Goal: Task Accomplishment & Management: Manage account settings

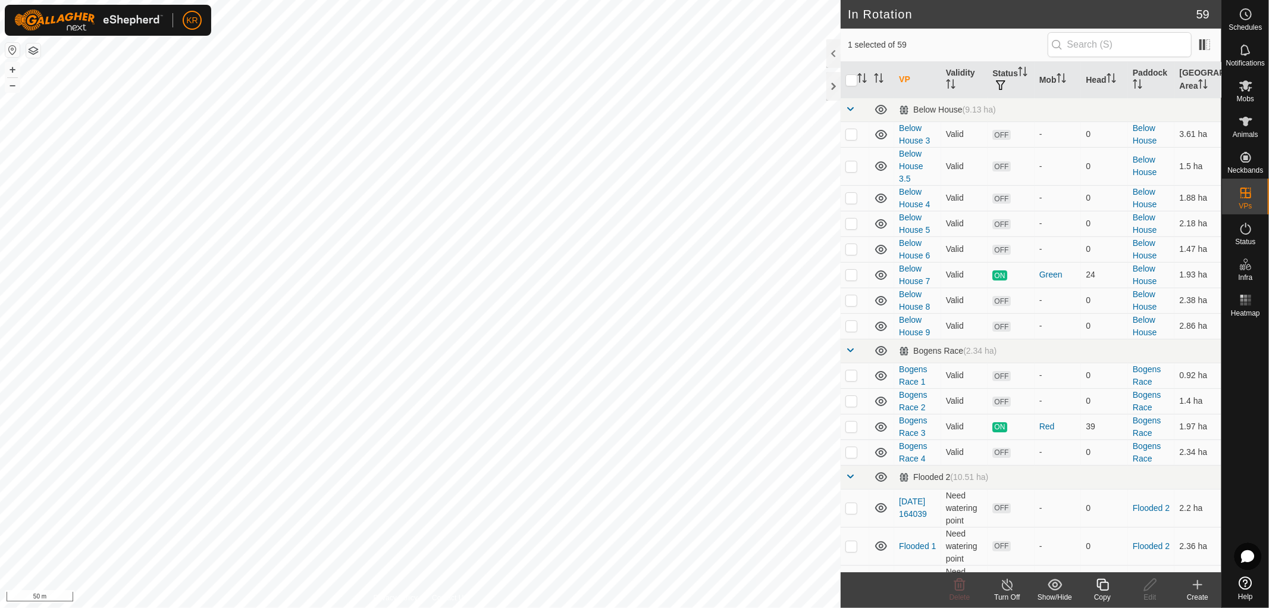
click at [1104, 582] on icon at bounding box center [1103, 584] width 12 height 12
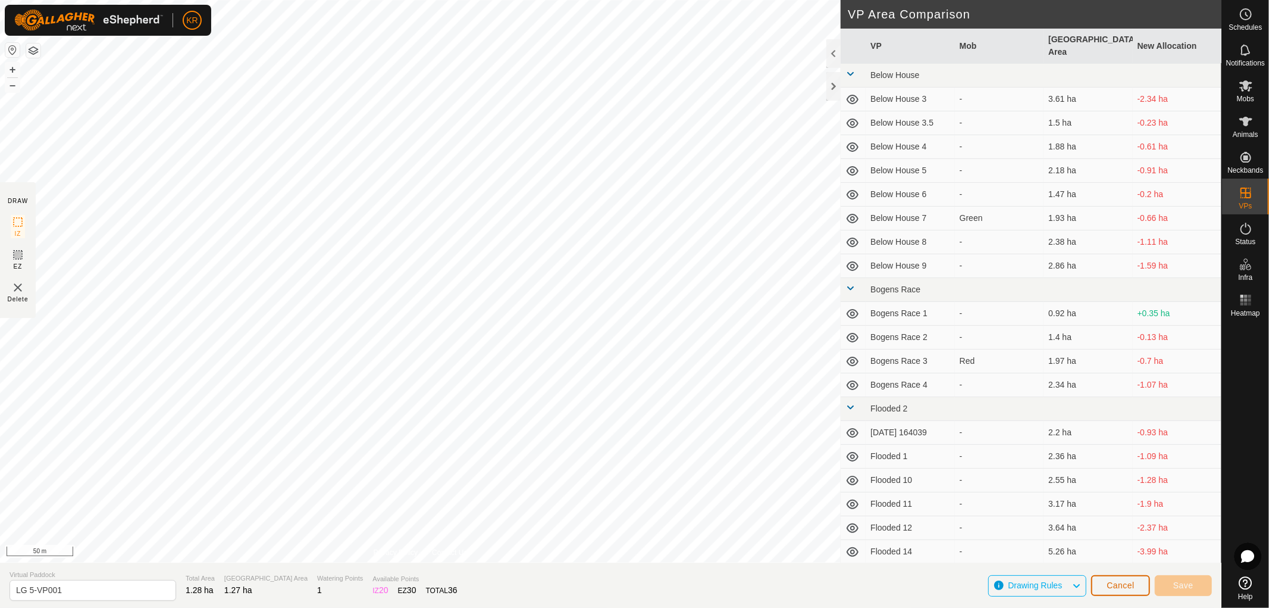
click at [1119, 583] on span "Cancel" at bounding box center [1121, 585] width 28 height 10
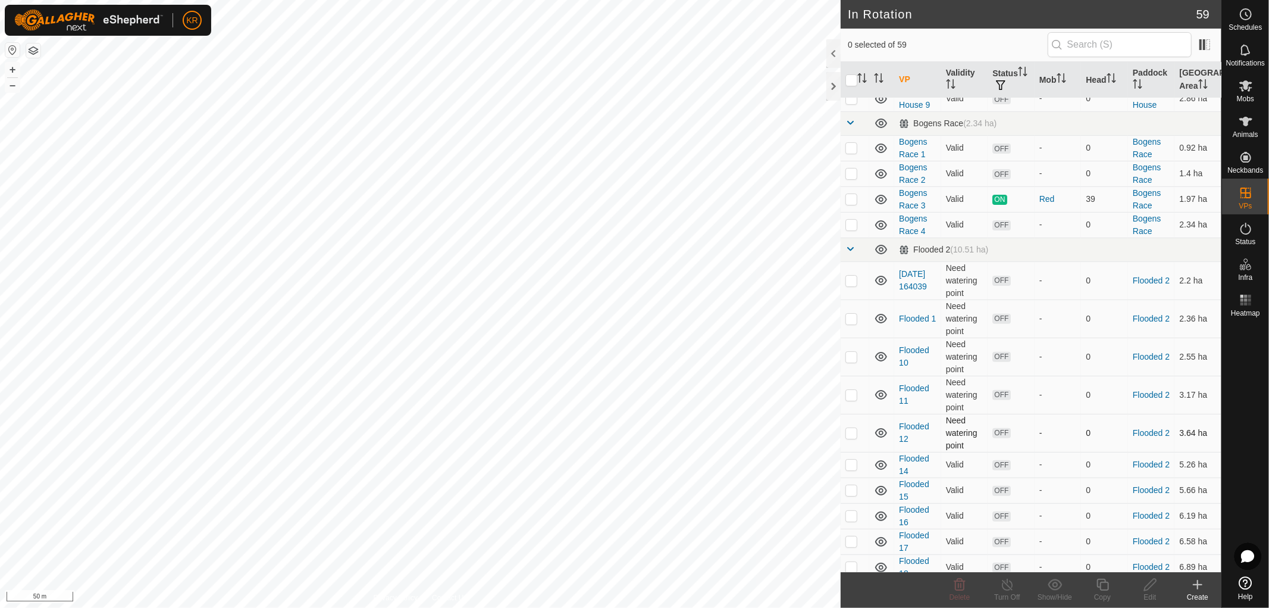
scroll to position [228, 0]
checkbox input "true"
click at [1099, 583] on icon at bounding box center [1102, 584] width 15 height 14
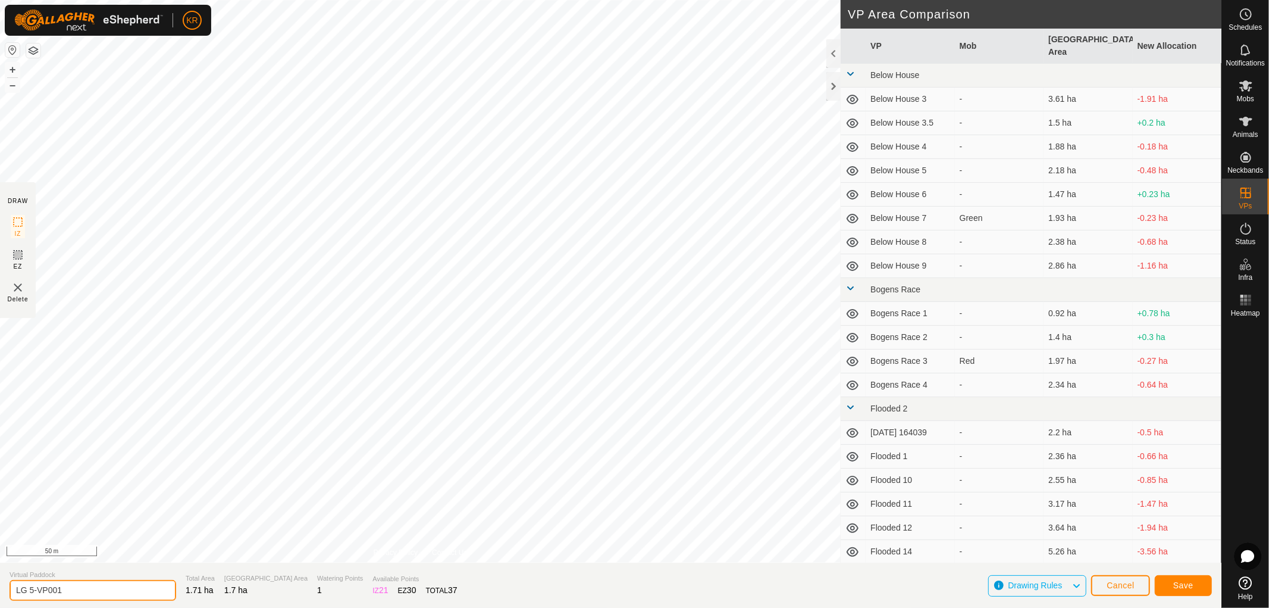
click at [82, 587] on input "LG 5-VP001" at bounding box center [93, 590] width 167 height 21
type input "LG 6"
click at [1177, 584] on span "Save" at bounding box center [1183, 585] width 20 height 10
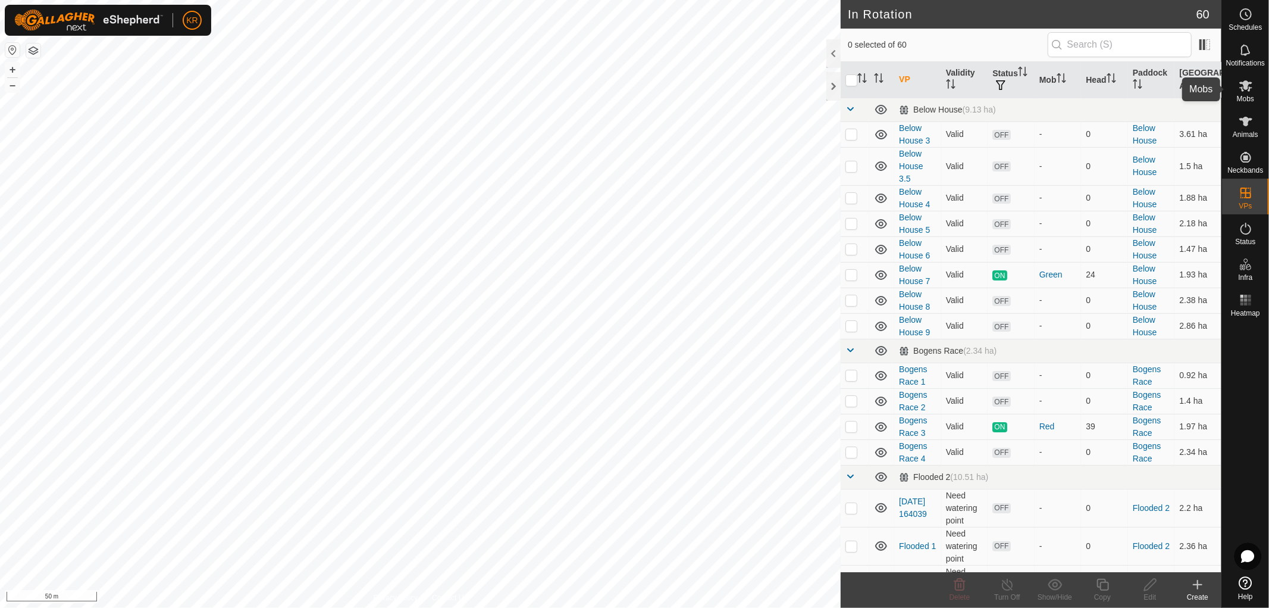
click at [1246, 89] on icon at bounding box center [1245, 85] width 13 height 11
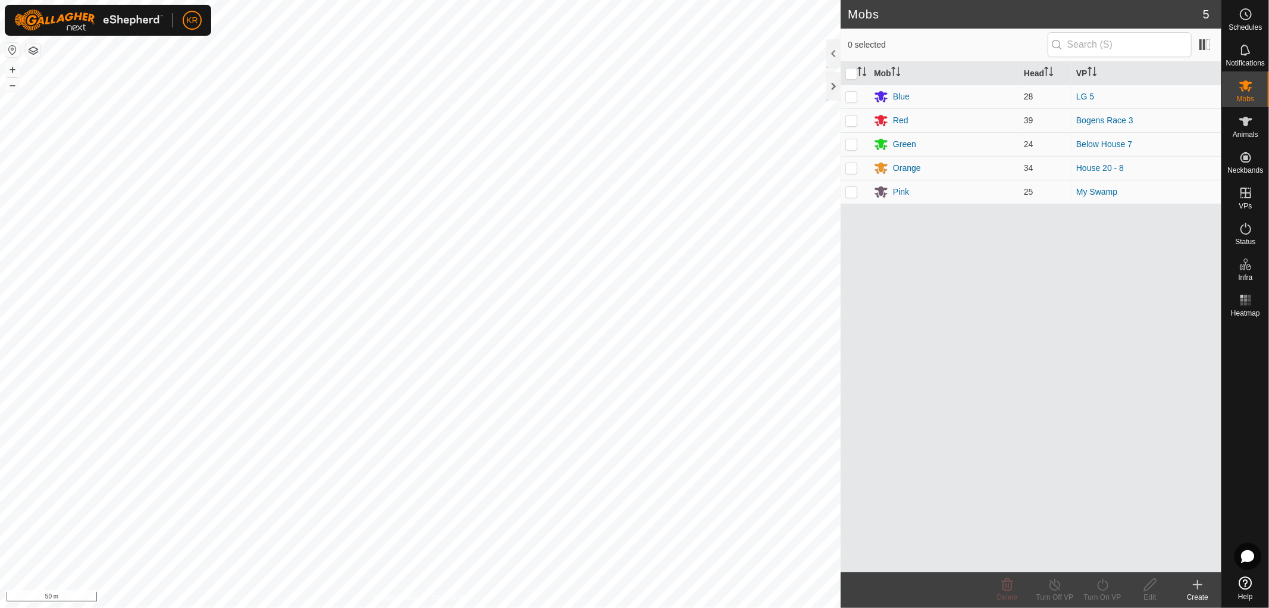
click at [850, 95] on p-checkbox at bounding box center [852, 97] width 12 height 10
checkbox input "true"
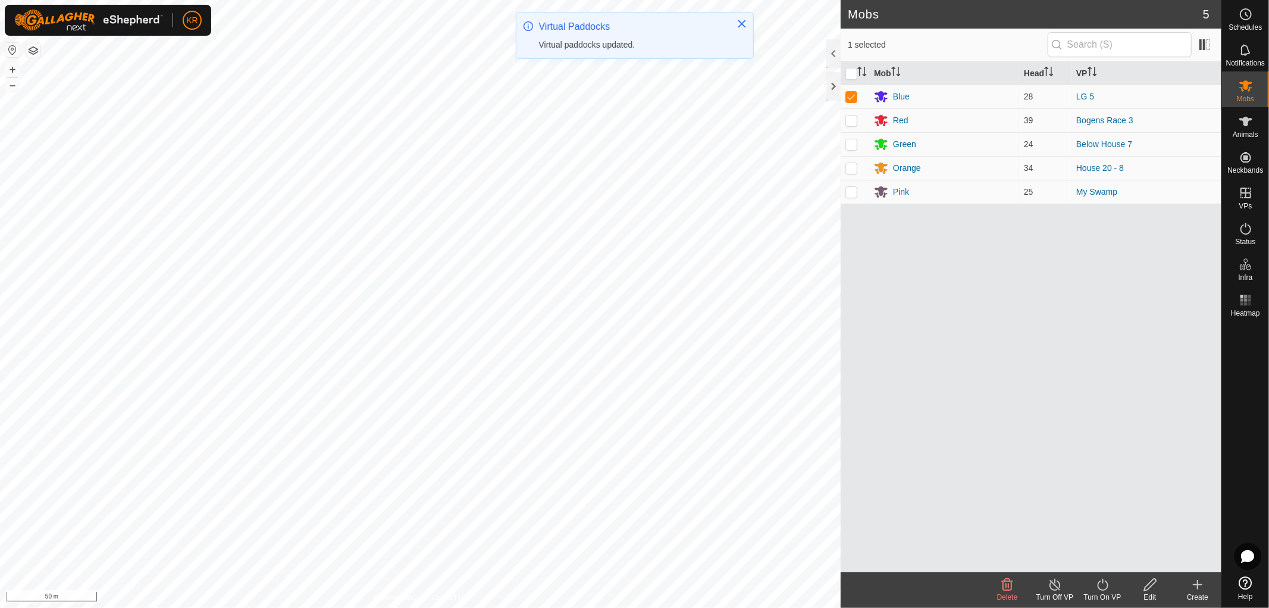
click at [1099, 582] on icon at bounding box center [1102, 584] width 11 height 12
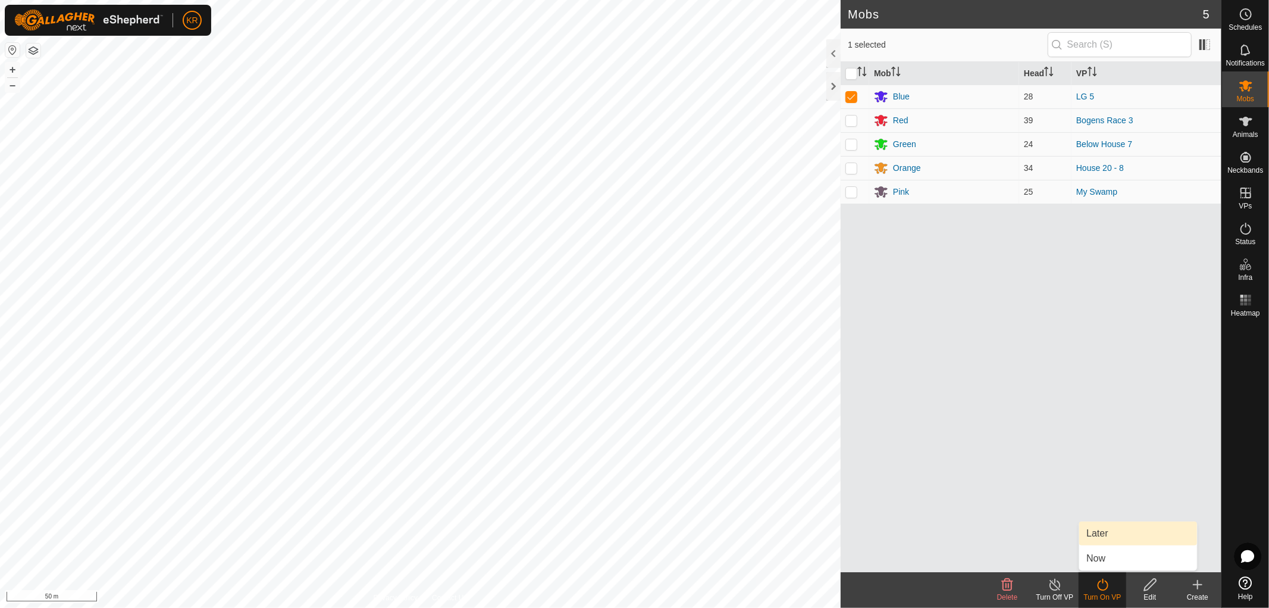
click at [1101, 528] on link "Later" at bounding box center [1138, 533] width 118 height 24
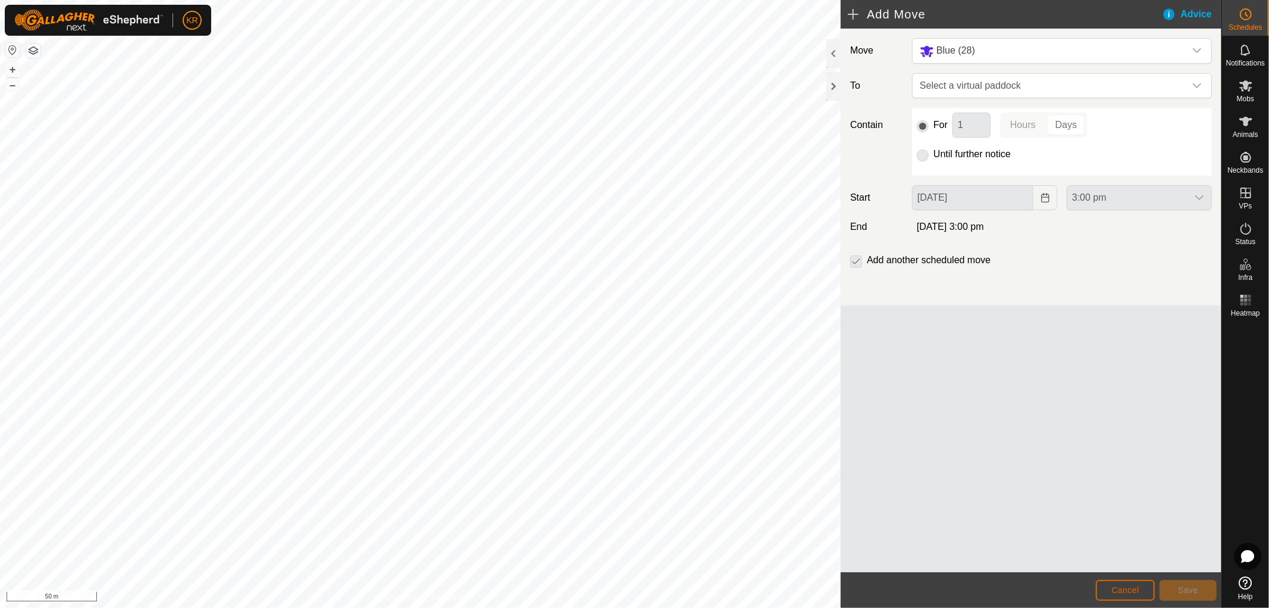
click at [1106, 582] on button "Cancel" at bounding box center [1125, 590] width 59 height 21
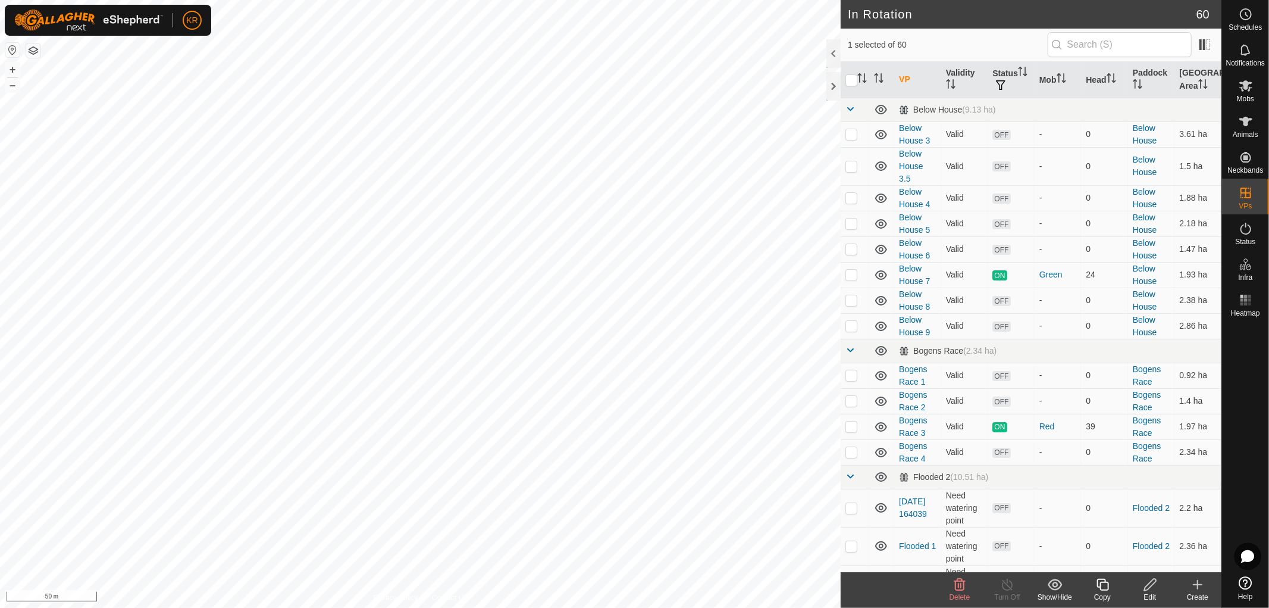
click at [1093, 588] on copy-svg-icon at bounding box center [1103, 584] width 48 height 14
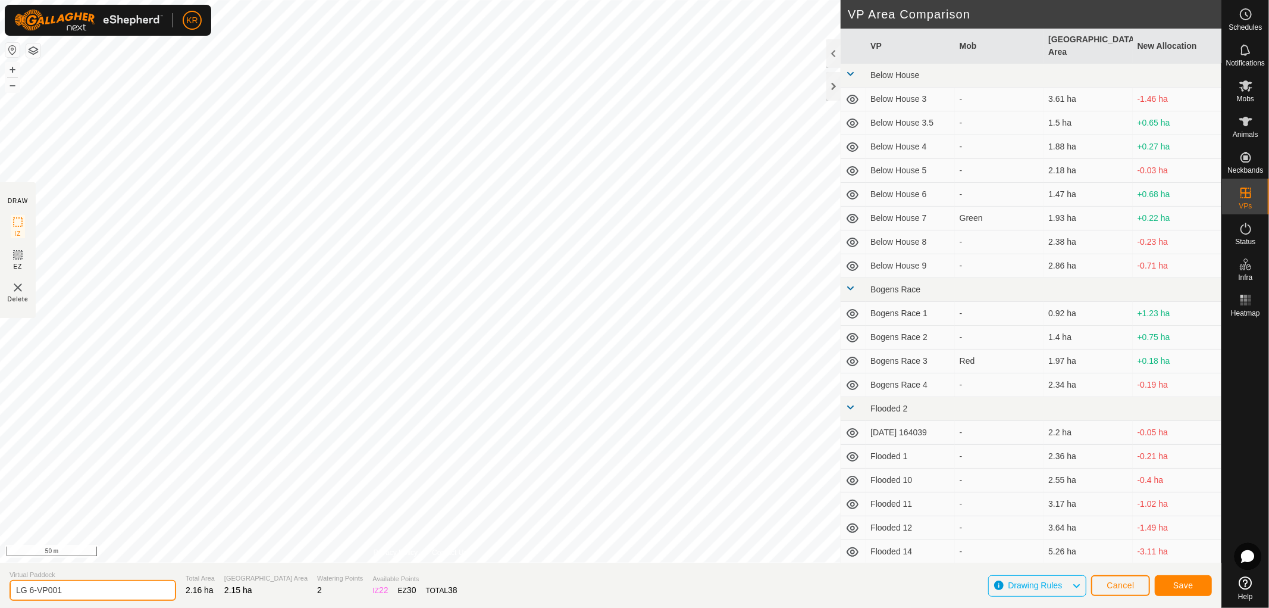
click at [73, 591] on input "LG 6-VP001" at bounding box center [93, 590] width 167 height 21
type input "LG 7"
click at [1196, 581] on button "Save" at bounding box center [1183, 585] width 57 height 21
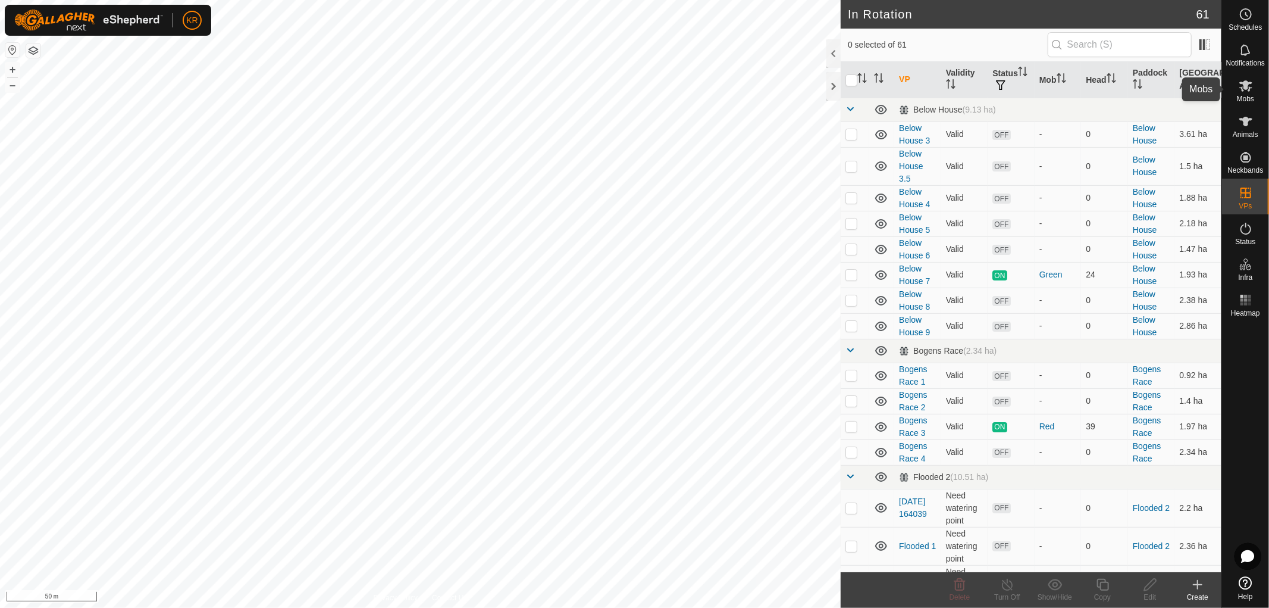
click at [1244, 90] on icon at bounding box center [1246, 86] width 14 height 14
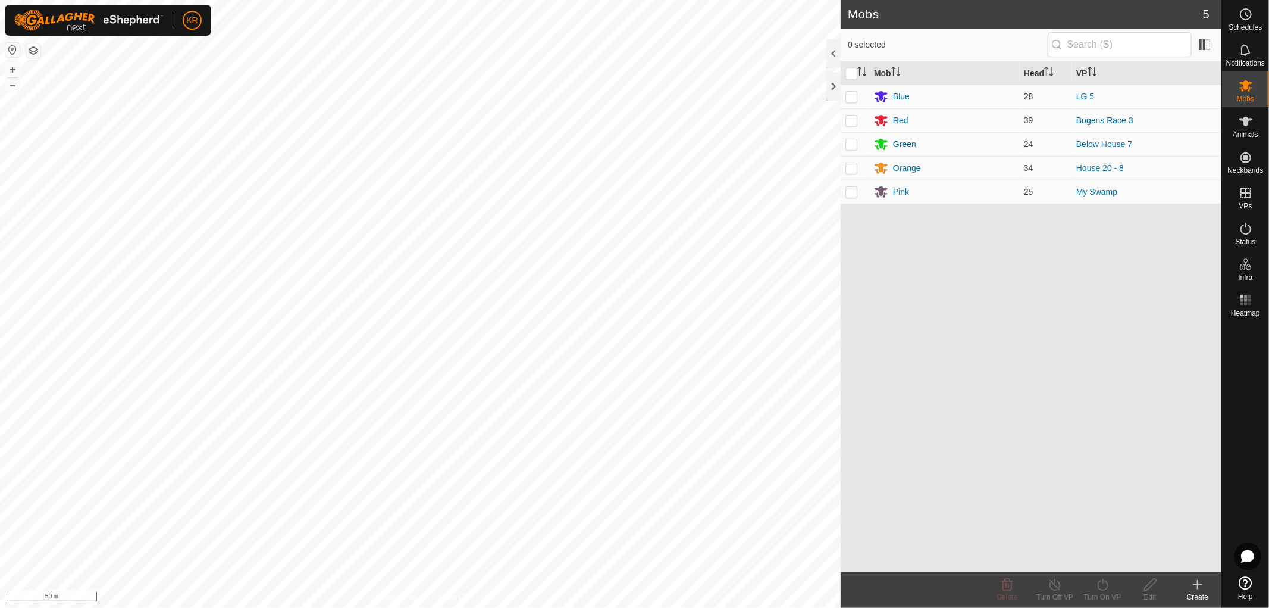
click at [853, 95] on p-checkbox at bounding box center [852, 97] width 12 height 10
checkbox input "true"
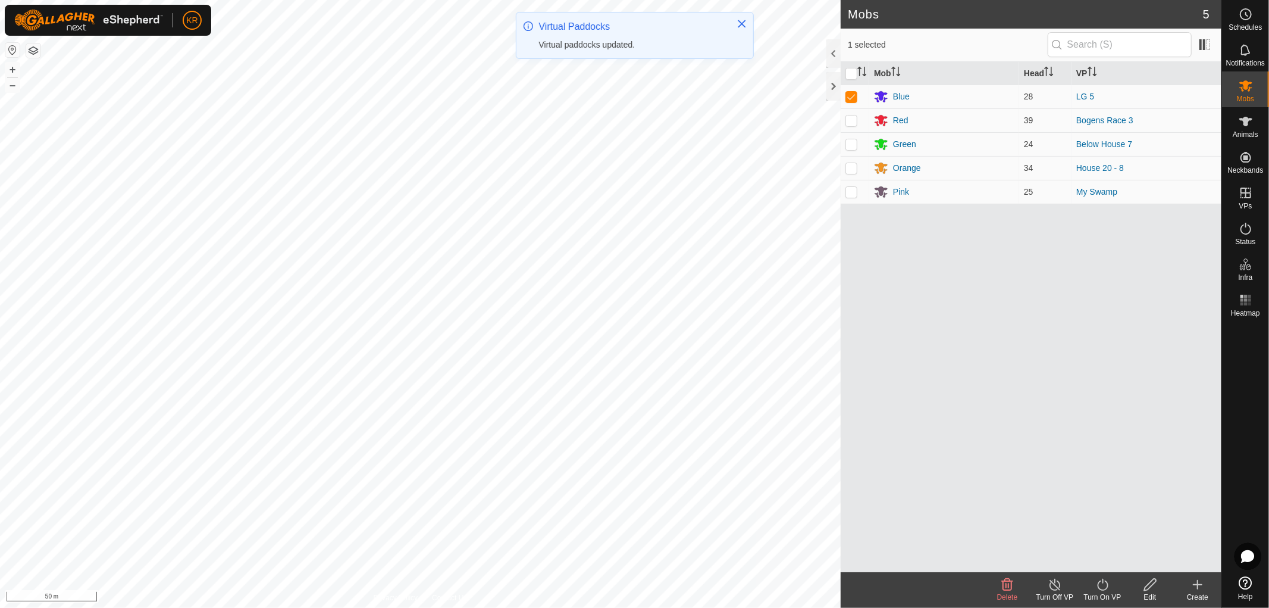
click at [1103, 583] on icon at bounding box center [1102, 584] width 11 height 12
click at [1107, 531] on link "Later" at bounding box center [1138, 533] width 118 height 24
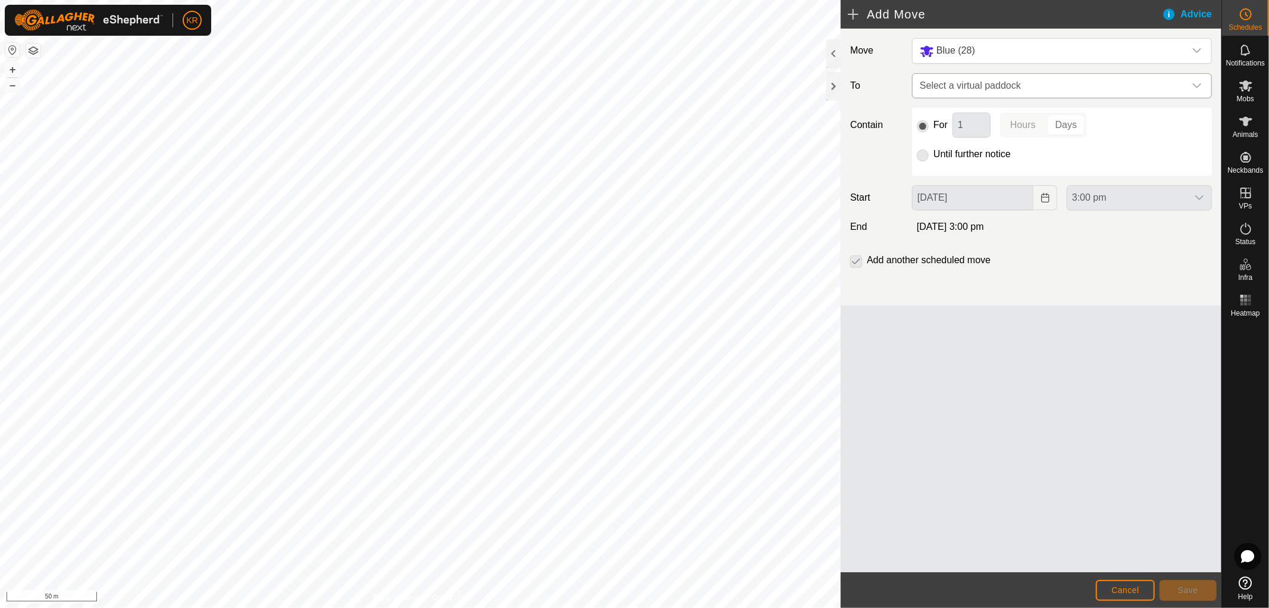
click at [1196, 82] on icon "dropdown trigger" at bounding box center [1197, 86] width 10 height 10
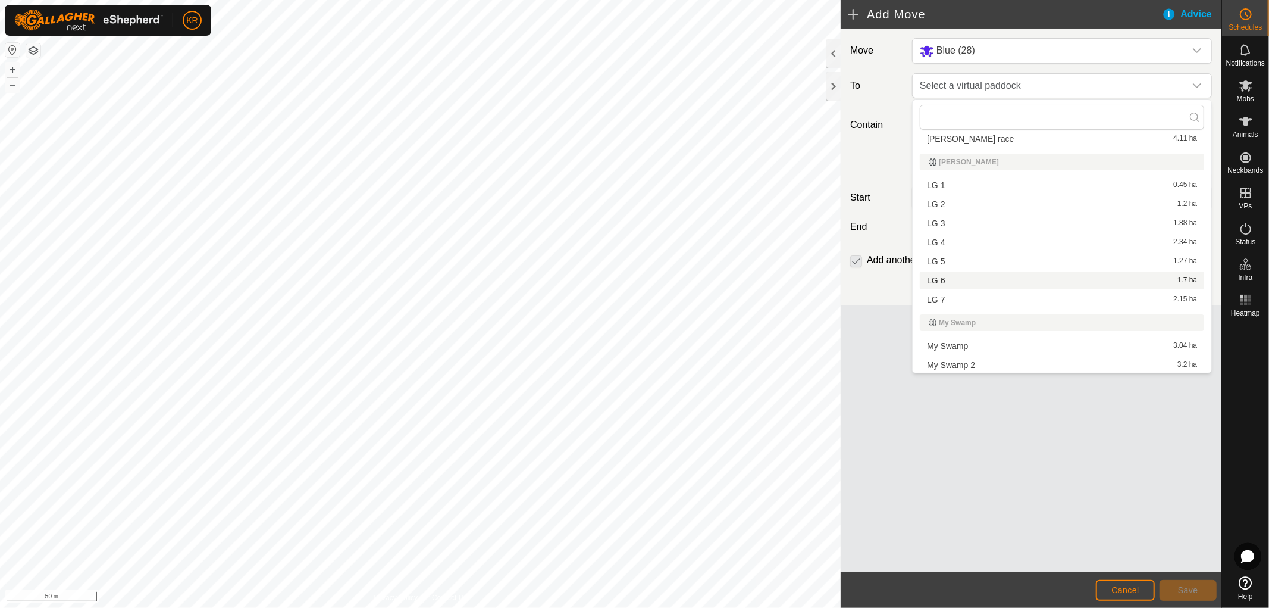
scroll to position [980, 0]
click at [950, 277] on li "LG 6 1.7 ha" at bounding box center [1062, 280] width 284 height 18
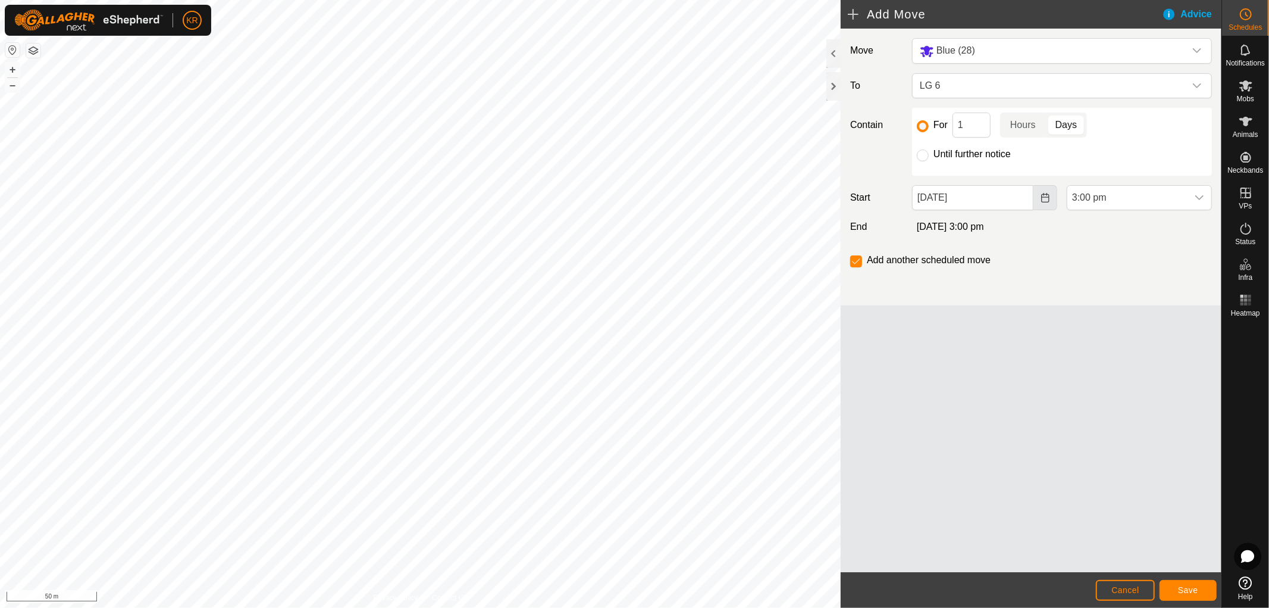
click at [1042, 195] on icon "Choose Date" at bounding box center [1046, 198] width 10 height 10
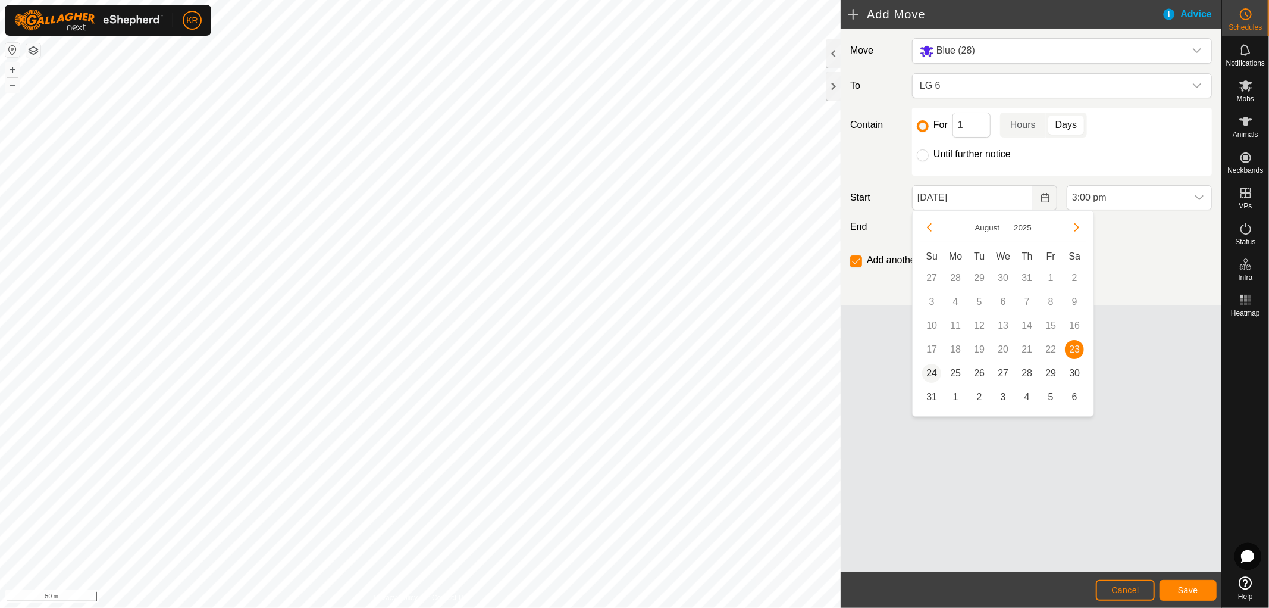
click at [926, 372] on span "24" at bounding box center [931, 373] width 19 height 19
type input "[DATE]"
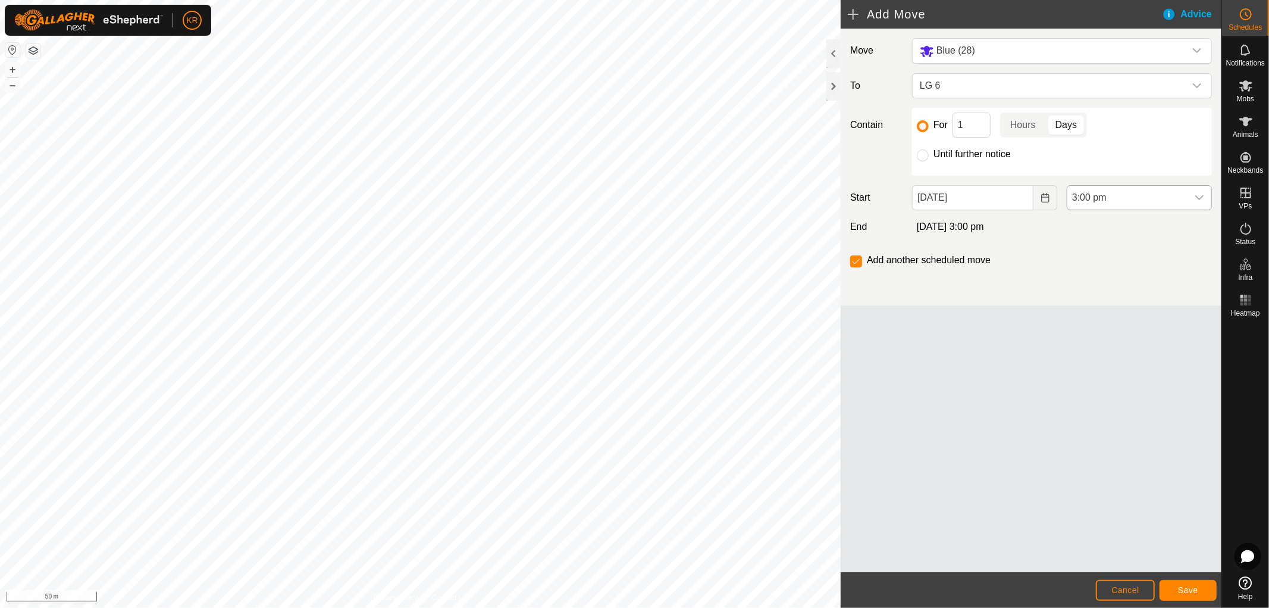
click at [1203, 196] on icon "dropdown trigger" at bounding box center [1199, 197] width 8 height 5
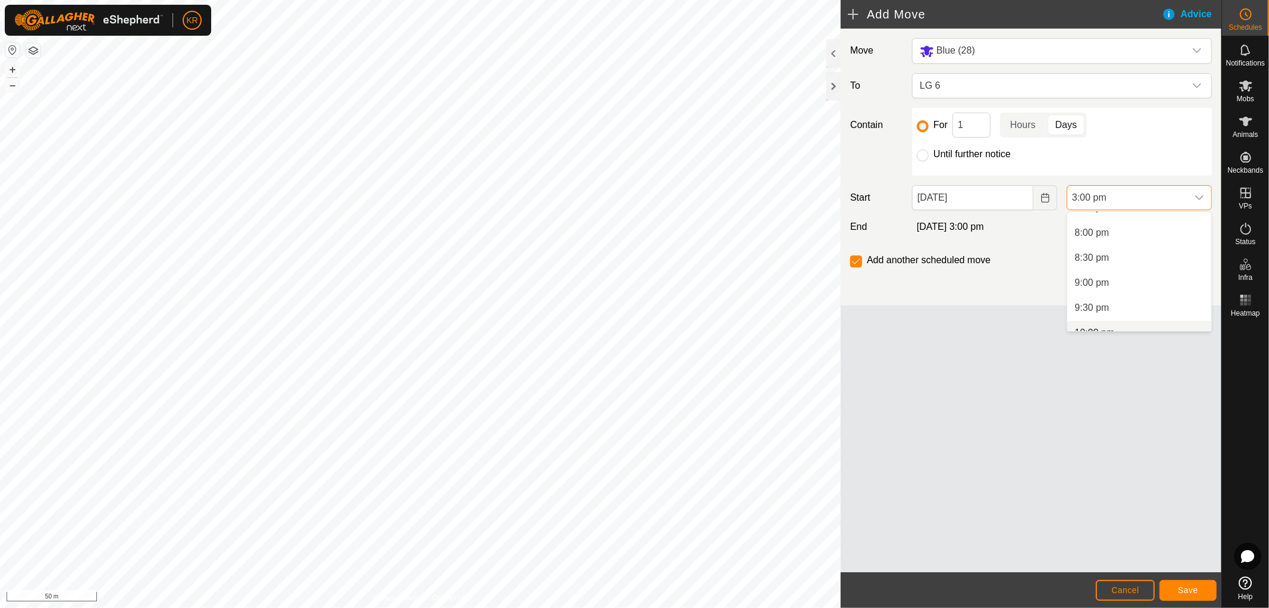
scroll to position [989, 0]
click at [1123, 286] on li "9:00 pm" at bounding box center [1139, 285] width 144 height 24
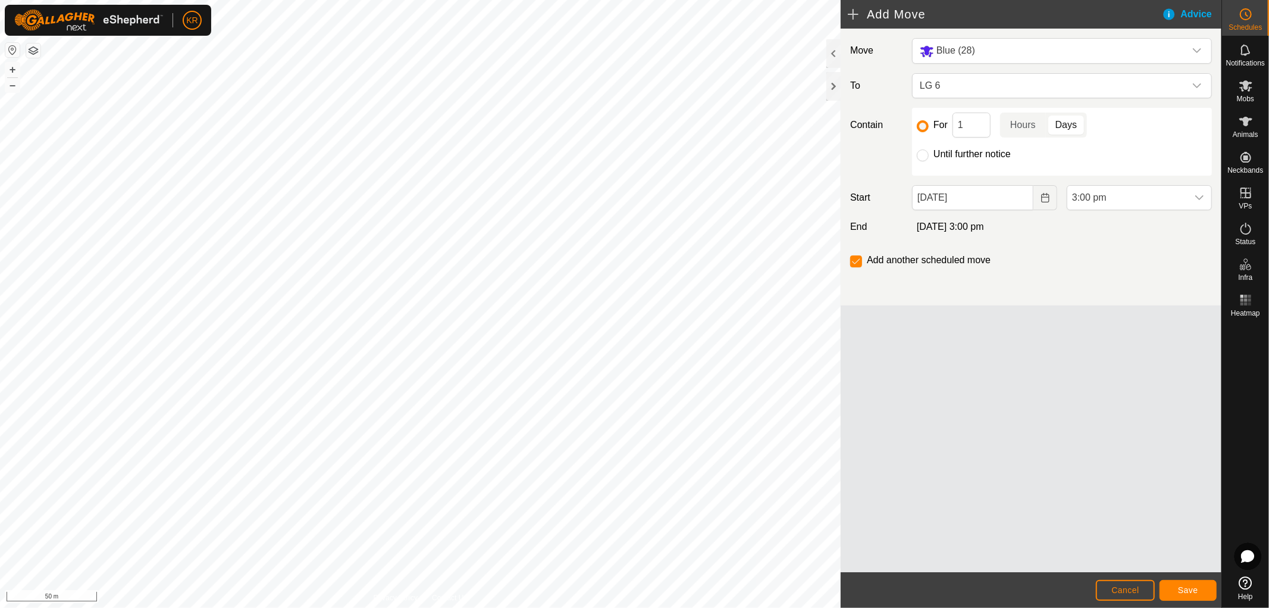
scroll to position [749, 0]
click at [1201, 194] on icon "dropdown trigger" at bounding box center [1200, 198] width 10 height 10
click at [1114, 290] on li "9:00 am" at bounding box center [1139, 292] width 144 height 24
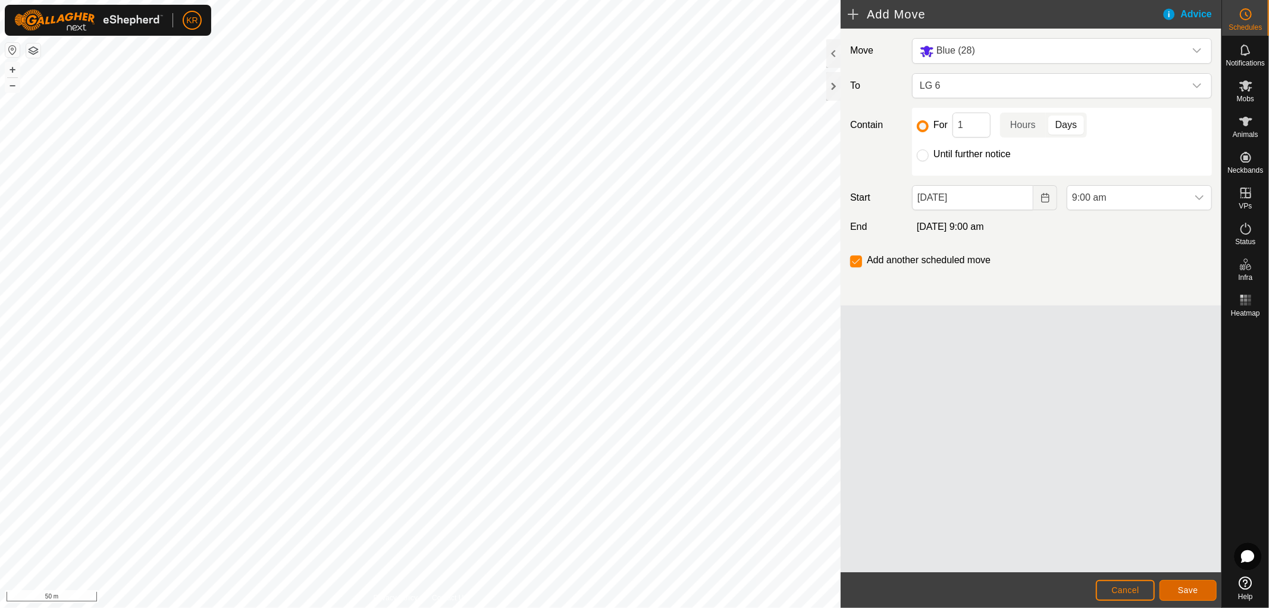
click at [1197, 584] on button "Save" at bounding box center [1188, 590] width 57 height 21
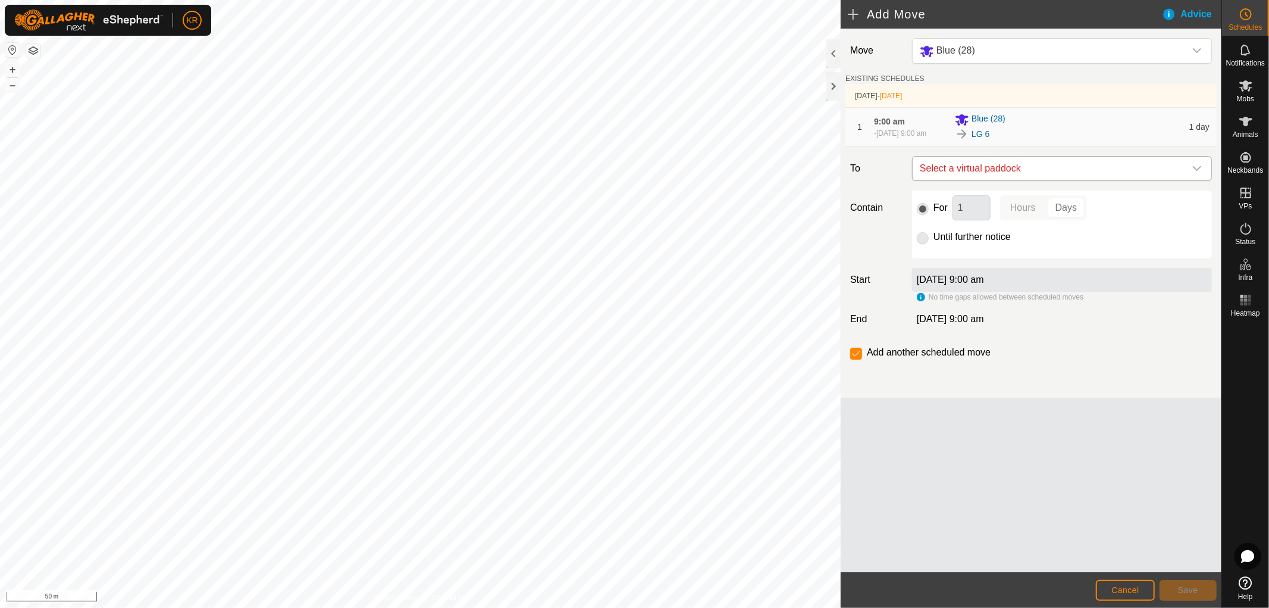
click at [1195, 173] on icon "dropdown trigger" at bounding box center [1197, 169] width 10 height 10
click at [1080, 255] on li "LG 7 2.15 ha" at bounding box center [1062, 259] width 284 height 18
click at [923, 241] on input "Until further notice" at bounding box center [923, 238] width 12 height 12
radio input "true"
checkbox input "false"
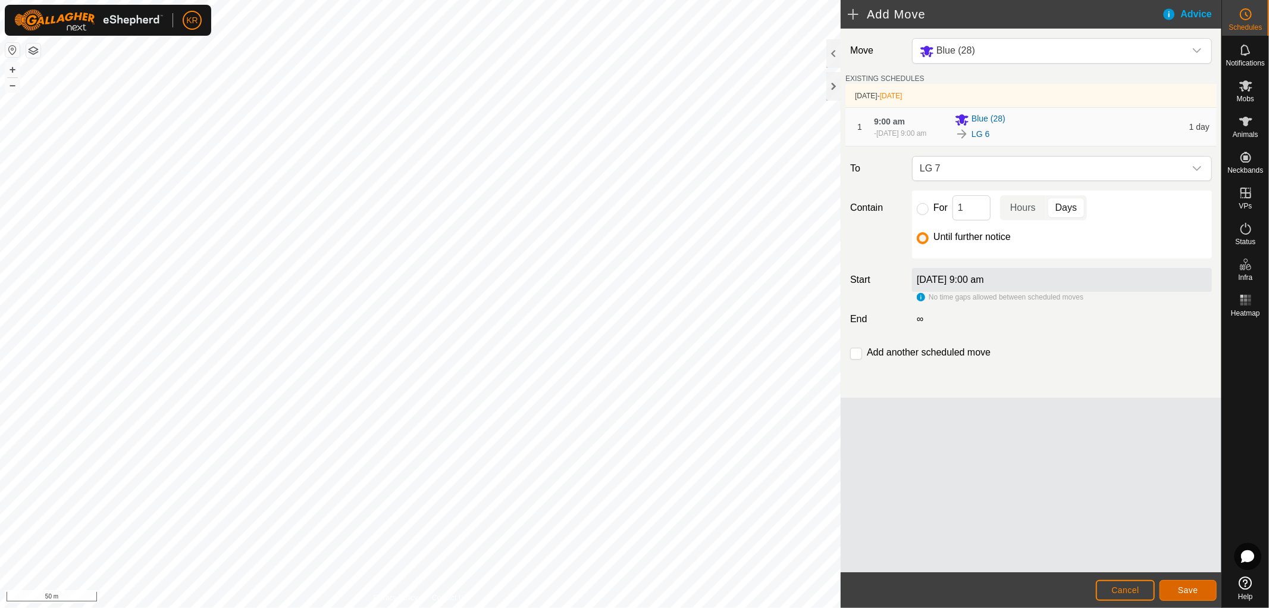
click at [1189, 584] on button "Save" at bounding box center [1188, 590] width 57 height 21
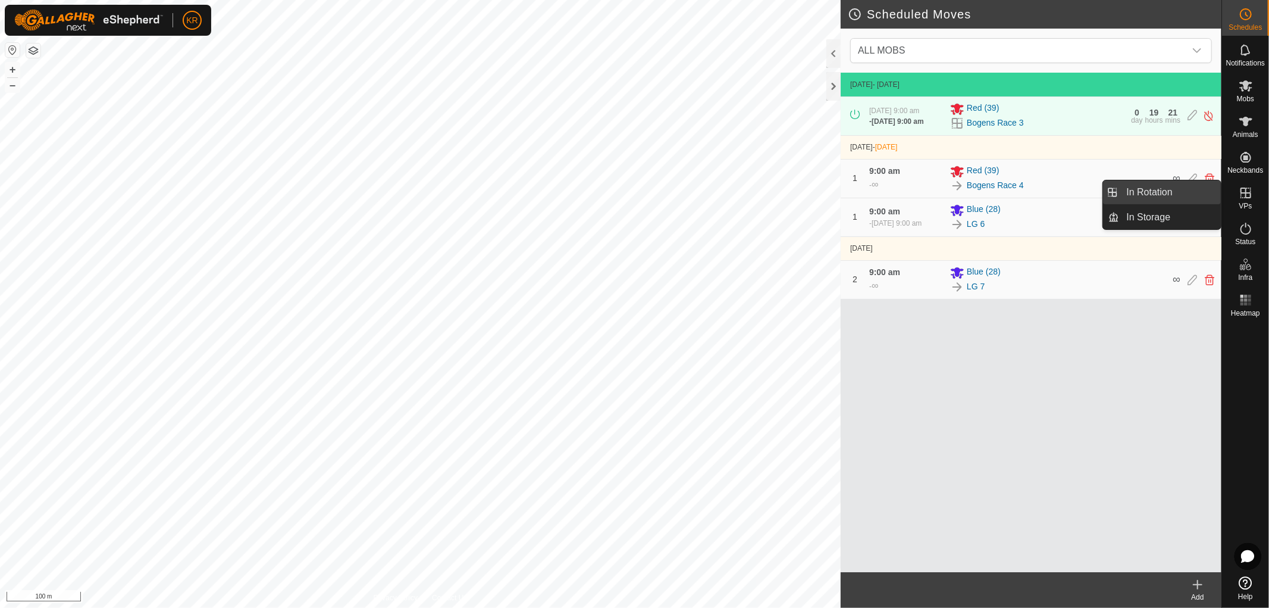
click at [1181, 186] on link "In Rotation" at bounding box center [1171, 192] width 102 height 24
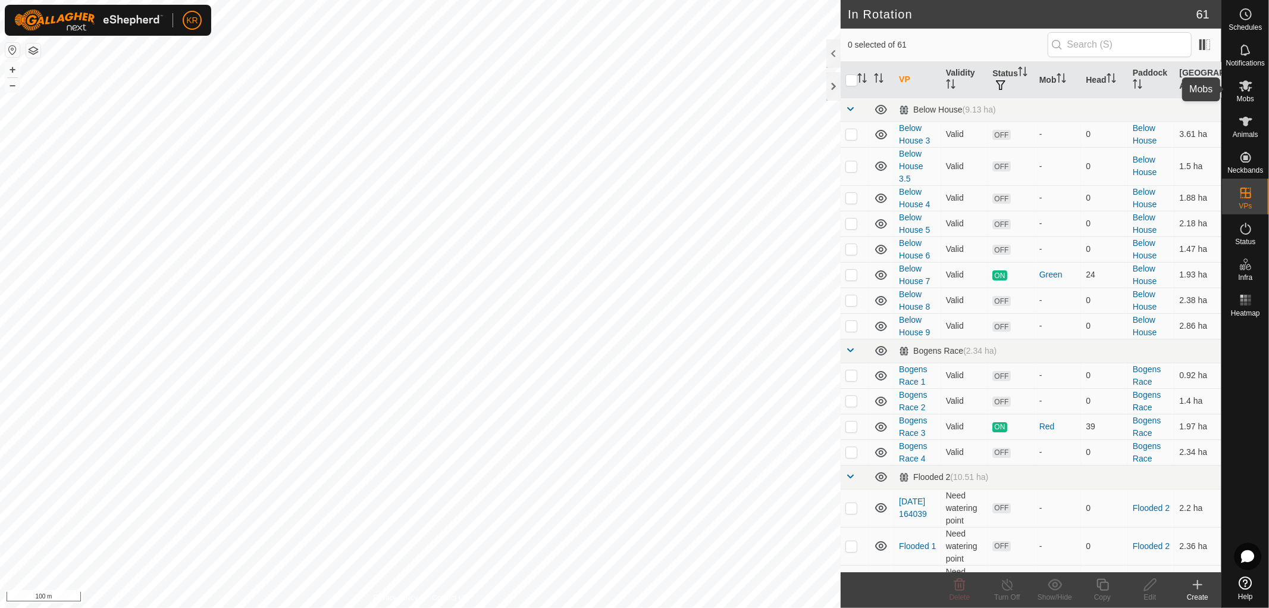
click at [1246, 92] on icon at bounding box center [1246, 86] width 14 height 14
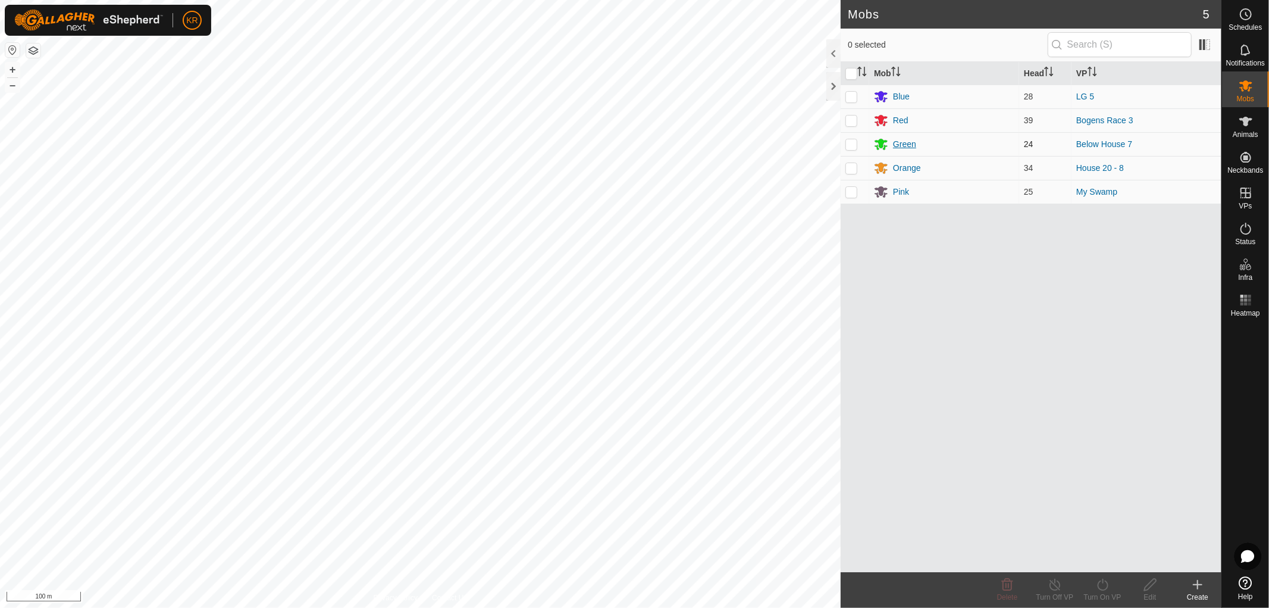
click at [925, 141] on div "Green" at bounding box center [944, 144] width 140 height 14
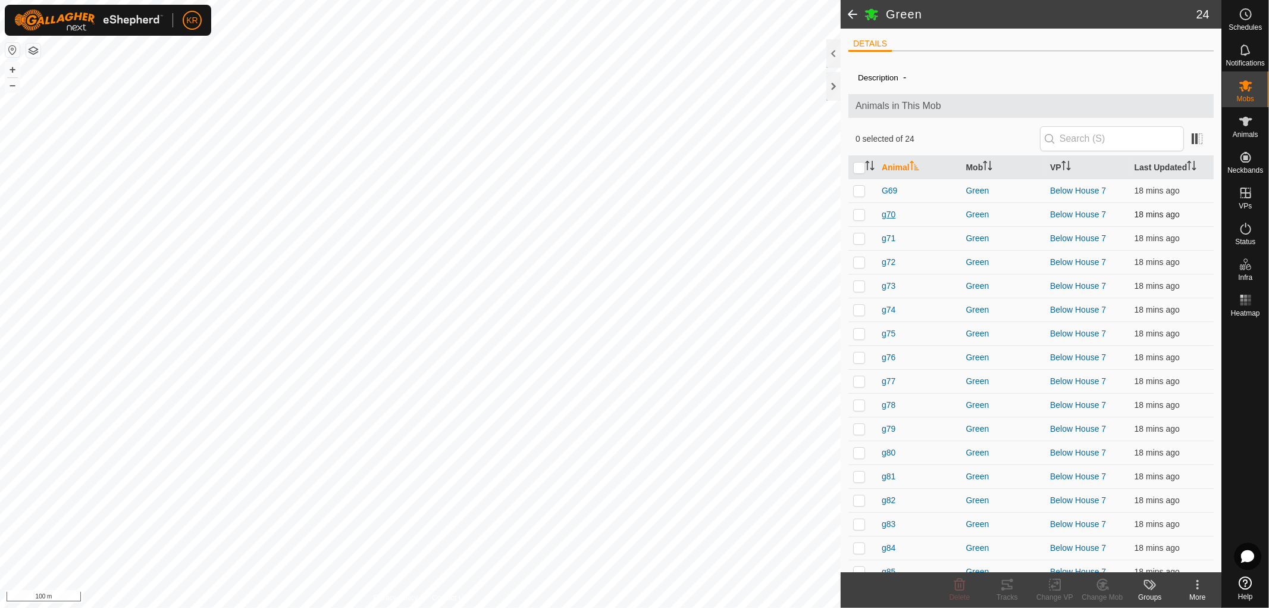
click at [889, 211] on span "g70" at bounding box center [889, 214] width 14 height 12
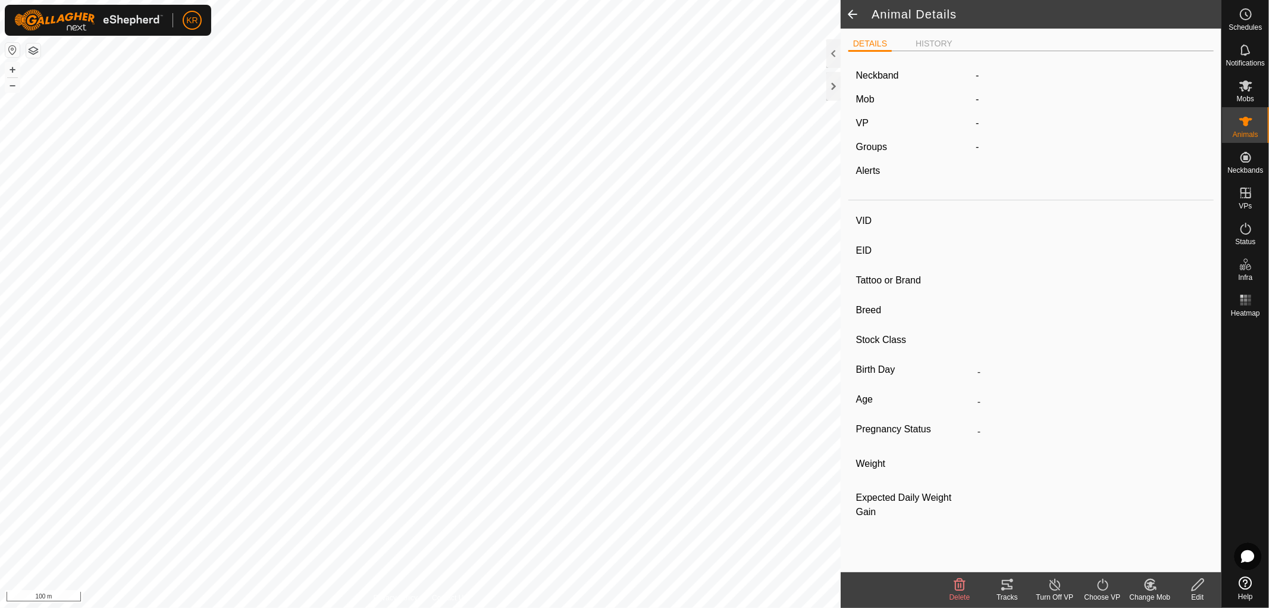
type input "g70"
type input "-"
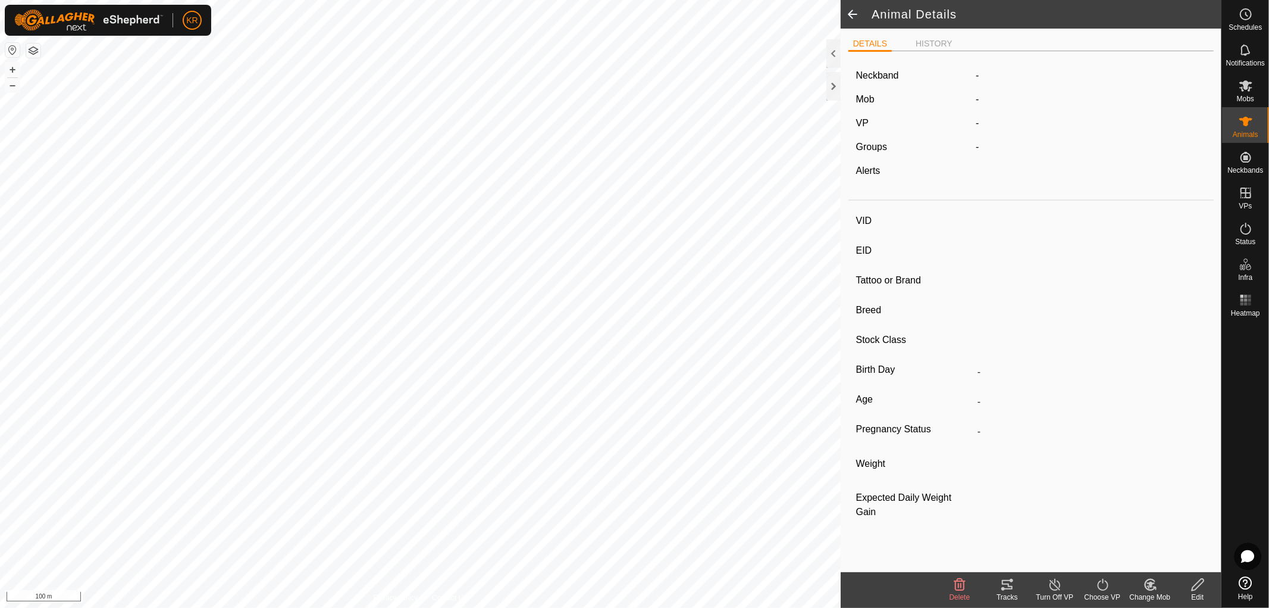
type input "-"
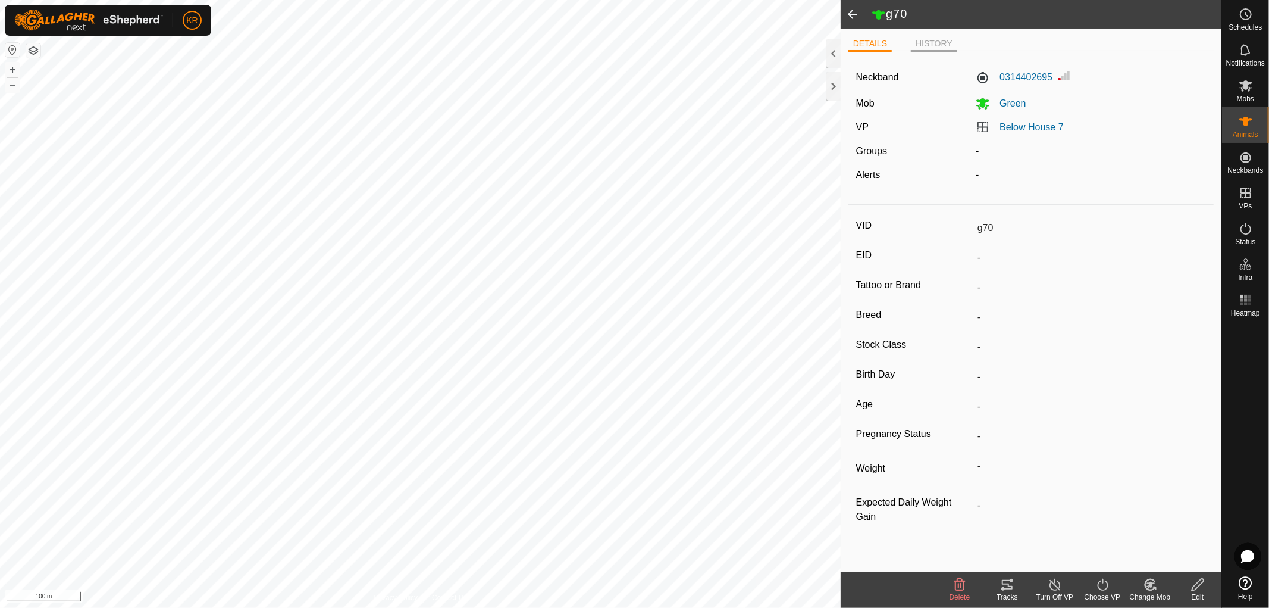
click at [931, 45] on li "HISTORY" at bounding box center [934, 44] width 46 height 14
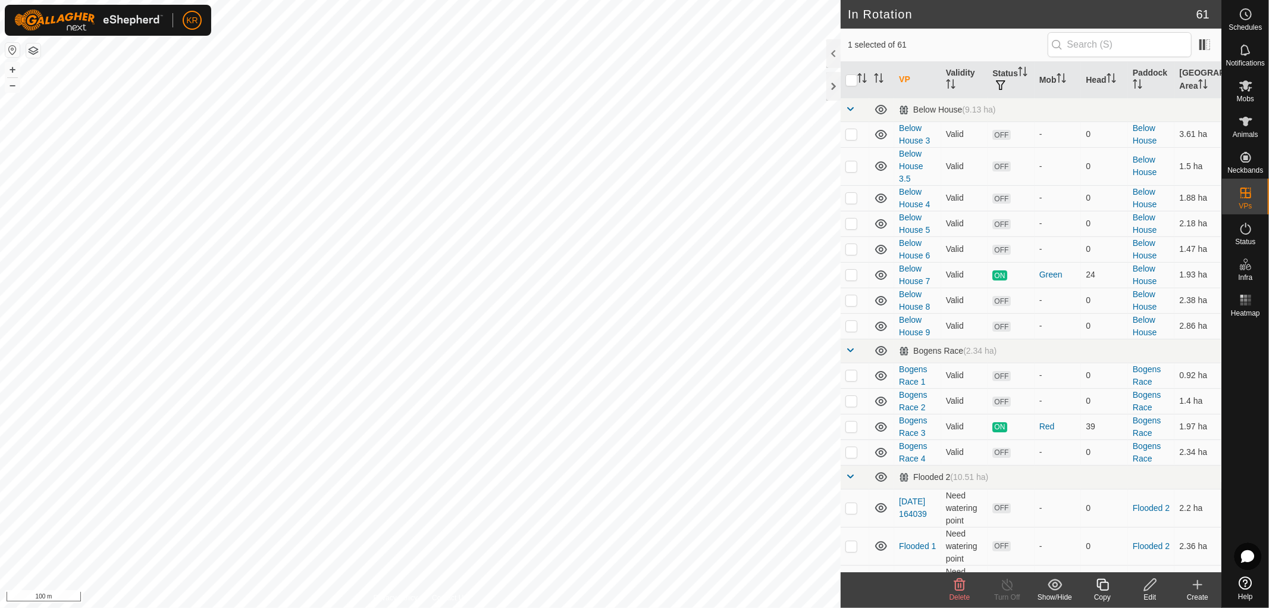
checkbox input "true"
checkbox input "false"
